Goal: Information Seeking & Learning: Learn about a topic

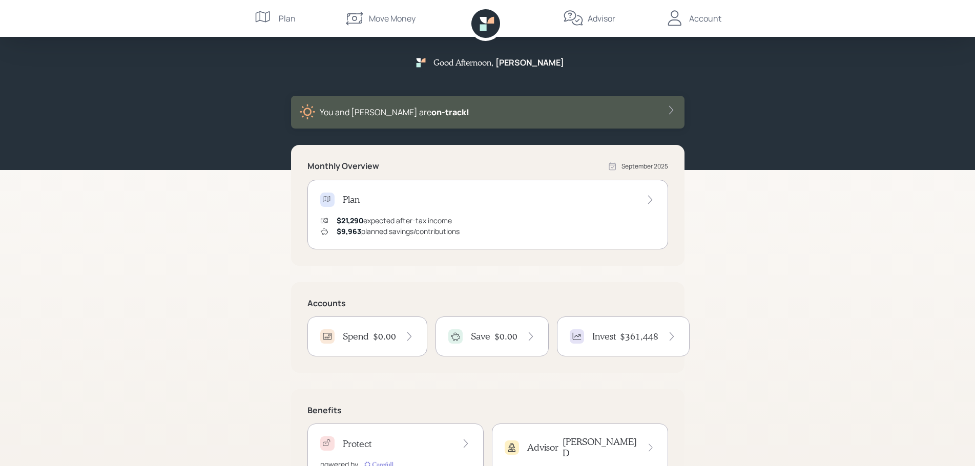
click at [440, 203] on div "Plan" at bounding box center [487, 200] width 335 height 14
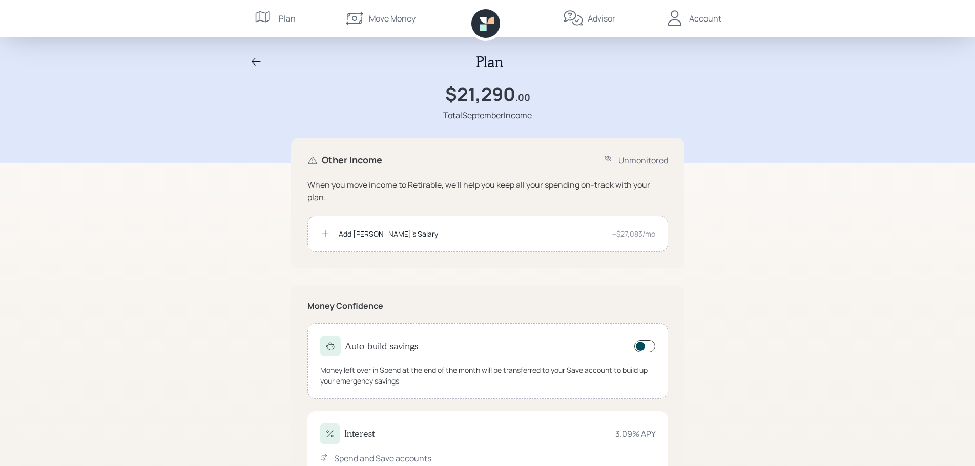
click at [253, 60] on icon at bounding box center [256, 62] width 9 height 8
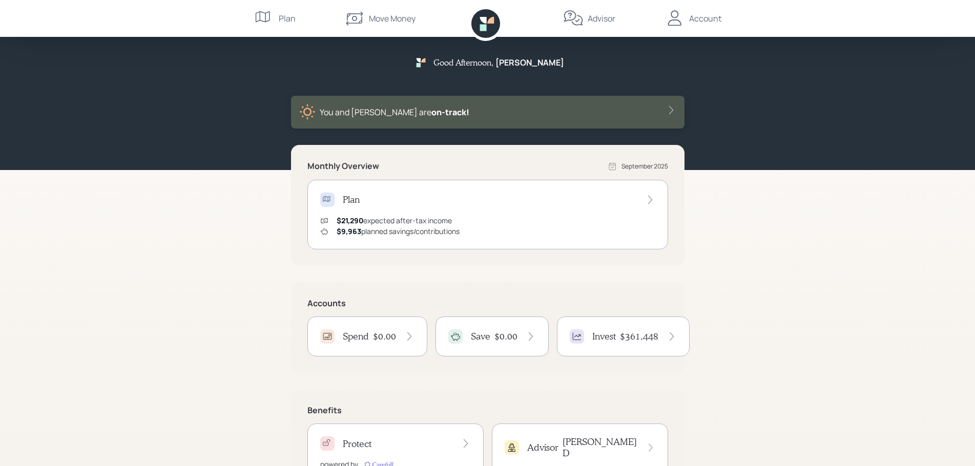
click at [143, 320] on div "Good Afternoon , [PERSON_NAME] and [PERSON_NAME] are on‑track! Monthly Overview…" at bounding box center [487, 257] width 975 height 515
click at [590, 21] on div "Advisor" at bounding box center [602, 18] width 28 height 12
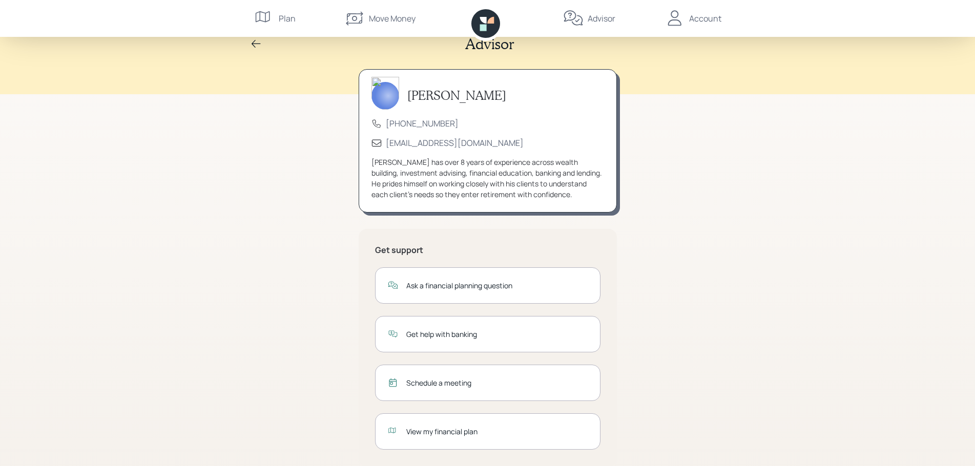
scroll to position [34, 0]
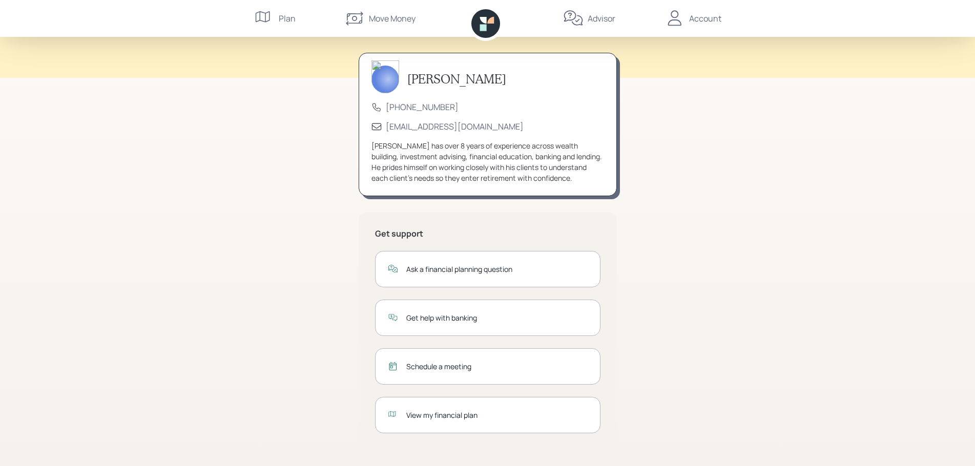
click at [443, 417] on div "View my financial plan" at bounding box center [496, 415] width 181 height 11
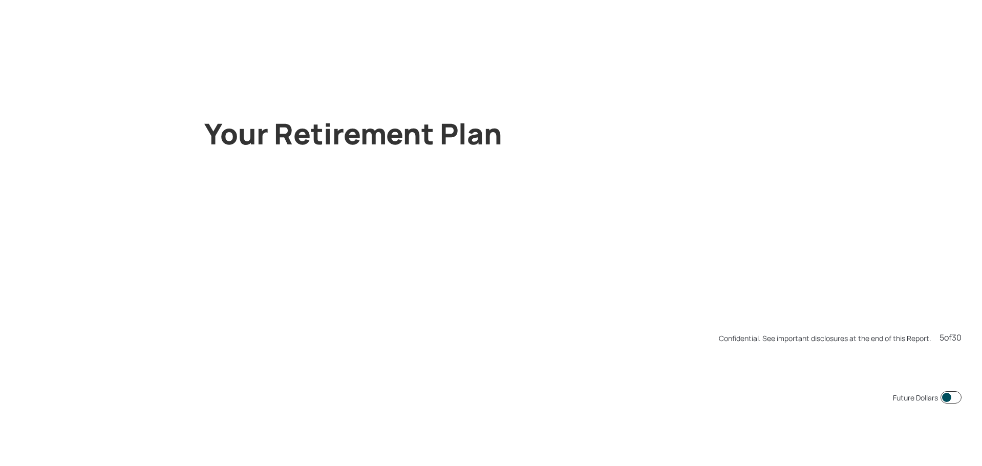
scroll to position [2331, 0]
